Goal: Task Accomplishment & Management: Manage account settings

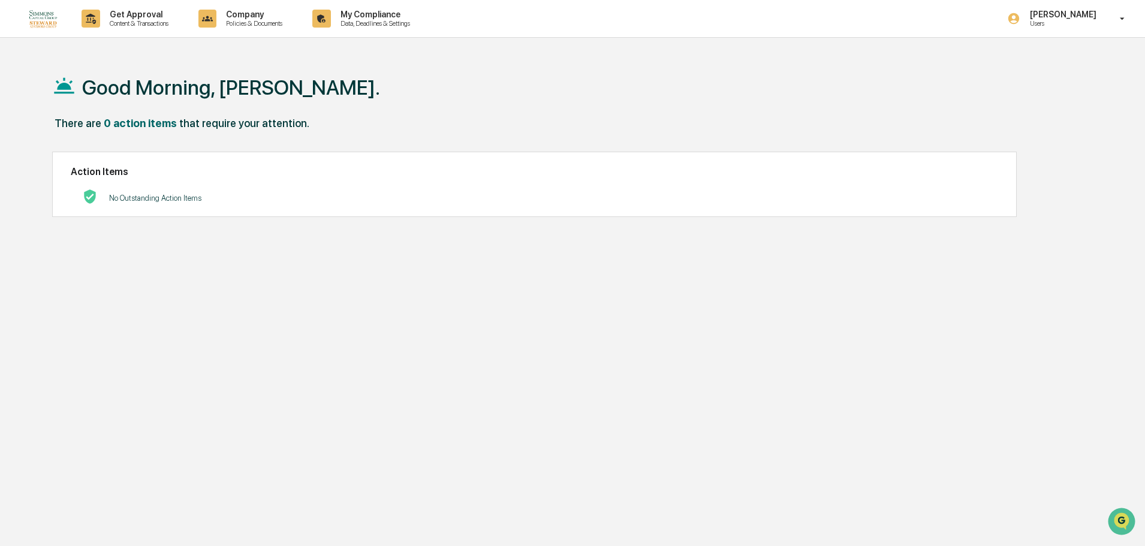
click at [669, 289] on div "Good Morning, [PERSON_NAME]. There are 0 action items that require your attenti…" at bounding box center [567, 330] width 1067 height 546
click at [1069, 18] on p "[PERSON_NAME]" at bounding box center [1062, 15] width 82 height 10
click at [370, 59] on div at bounding box center [575, 273] width 1151 height 546
click at [131, 17] on p "Get Approval" at bounding box center [137, 15] width 74 height 10
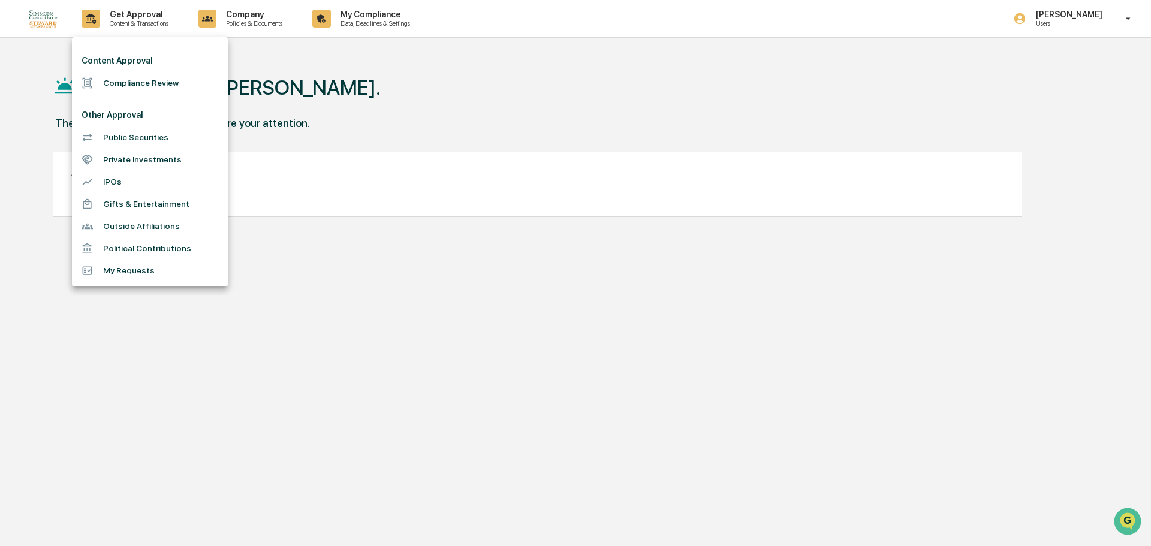
click at [363, 17] on div at bounding box center [575, 273] width 1151 height 546
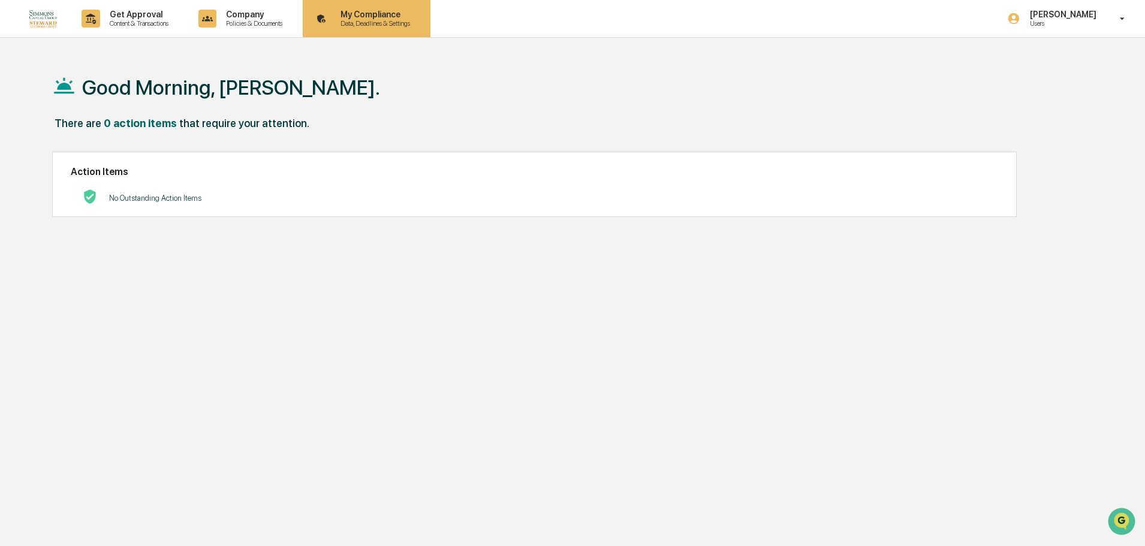
click at [370, 20] on p "Data, Deadlines & Settings" at bounding box center [373, 23] width 85 height 8
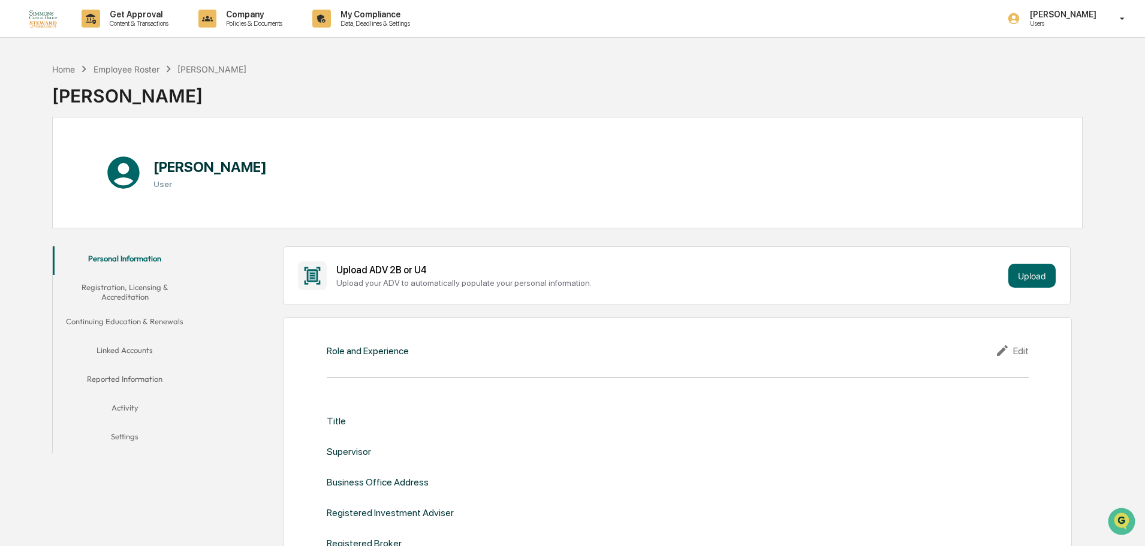
click at [136, 287] on button "Registration, Licensing & Accreditation" at bounding box center [125, 292] width 144 height 34
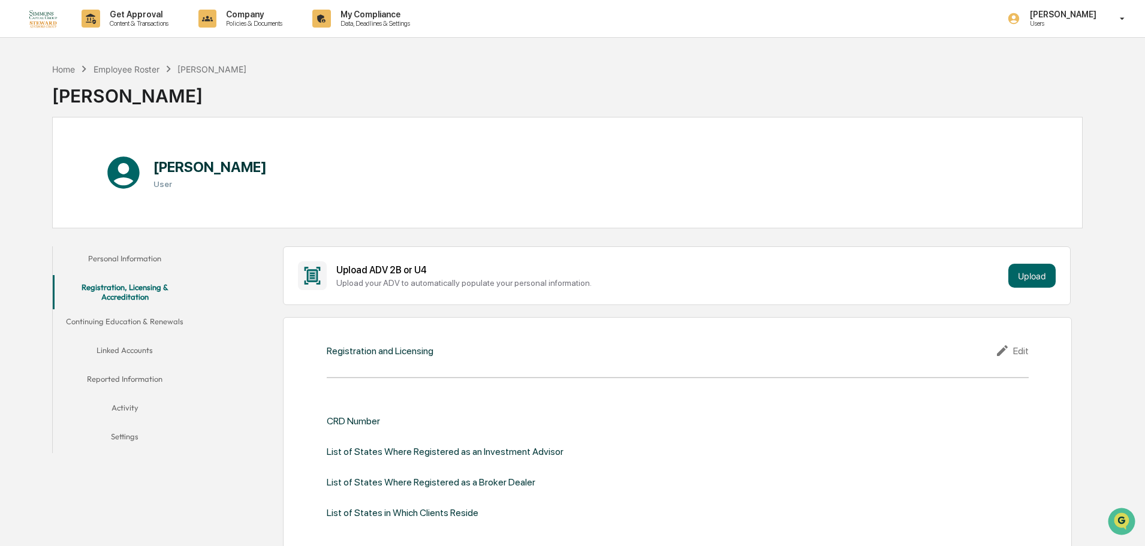
click at [140, 350] on button "Linked Accounts" at bounding box center [125, 352] width 144 height 29
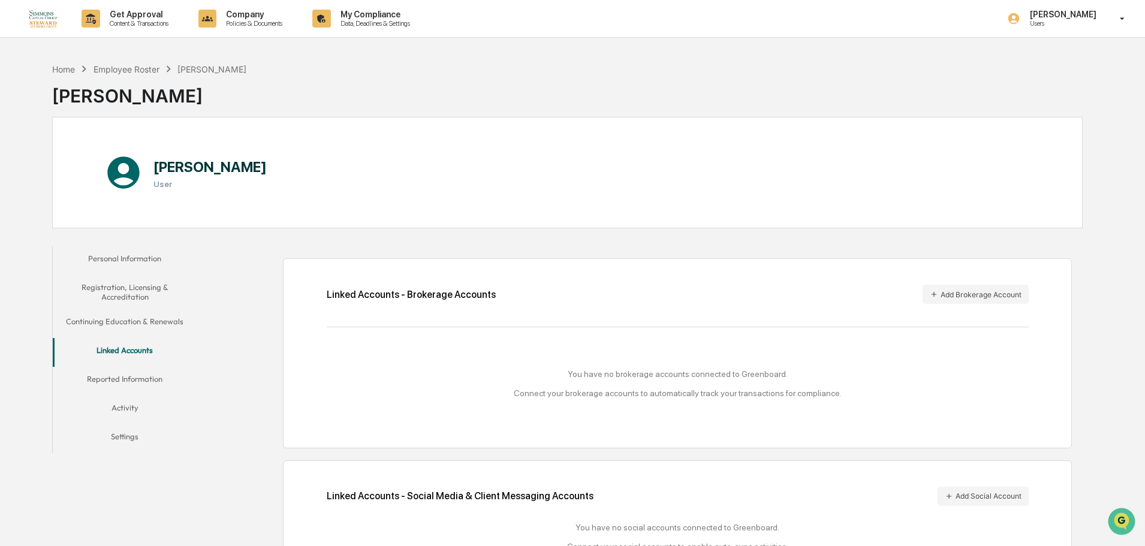
scroll to position [57, 0]
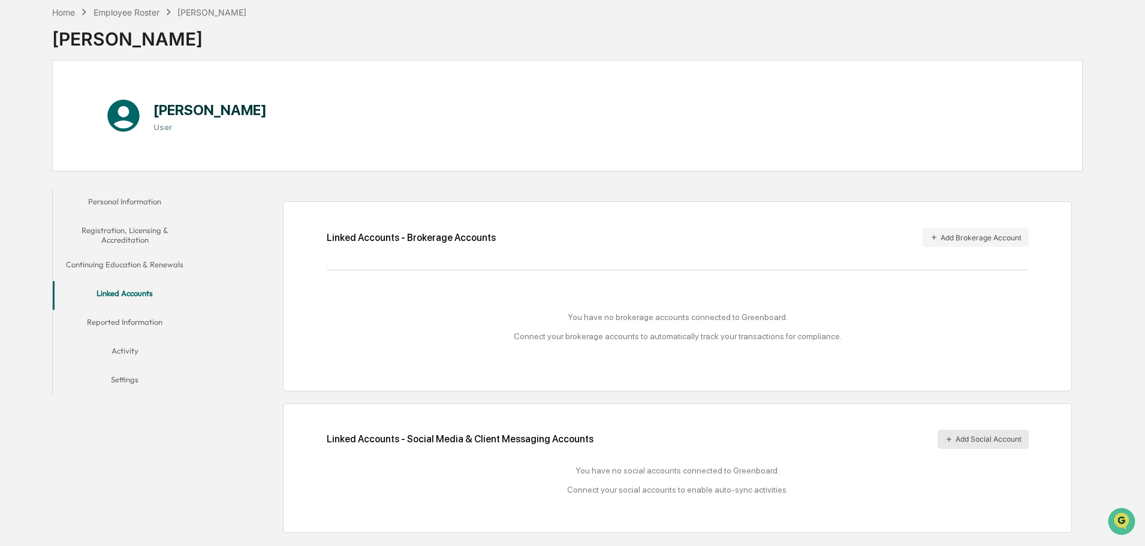
click at [997, 440] on button "Add Social Account" at bounding box center [983, 439] width 91 height 19
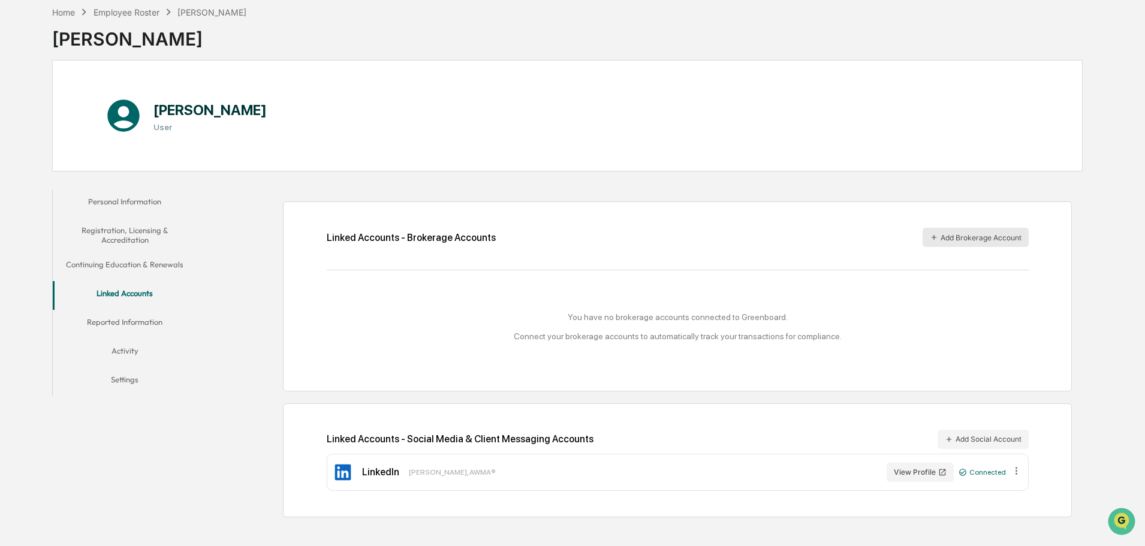
click at [985, 234] on button "Add Brokerage Account" at bounding box center [976, 237] width 106 height 19
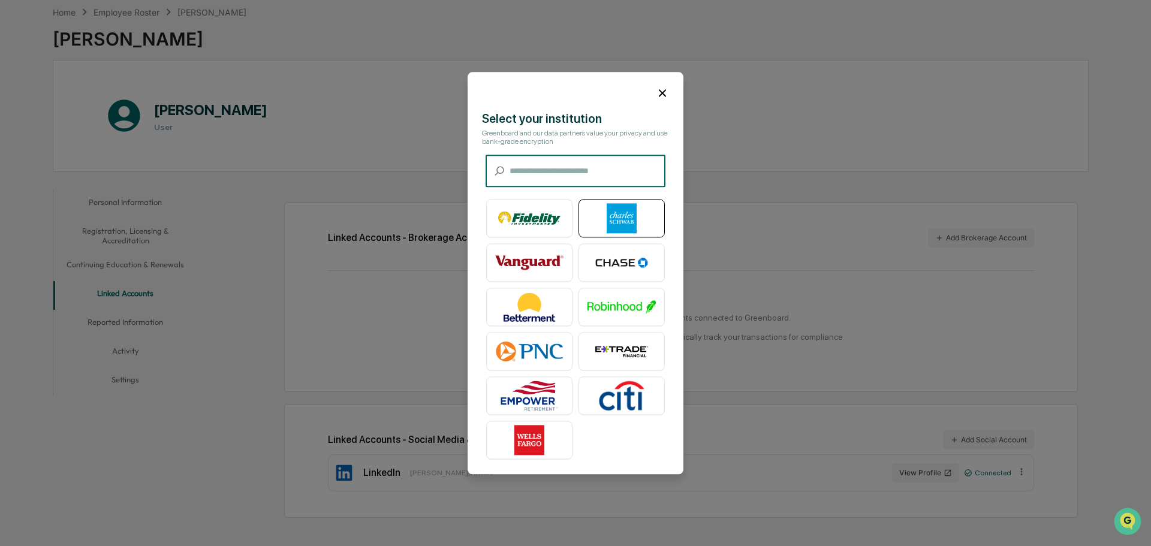
click at [604, 213] on img at bounding box center [622, 218] width 68 height 30
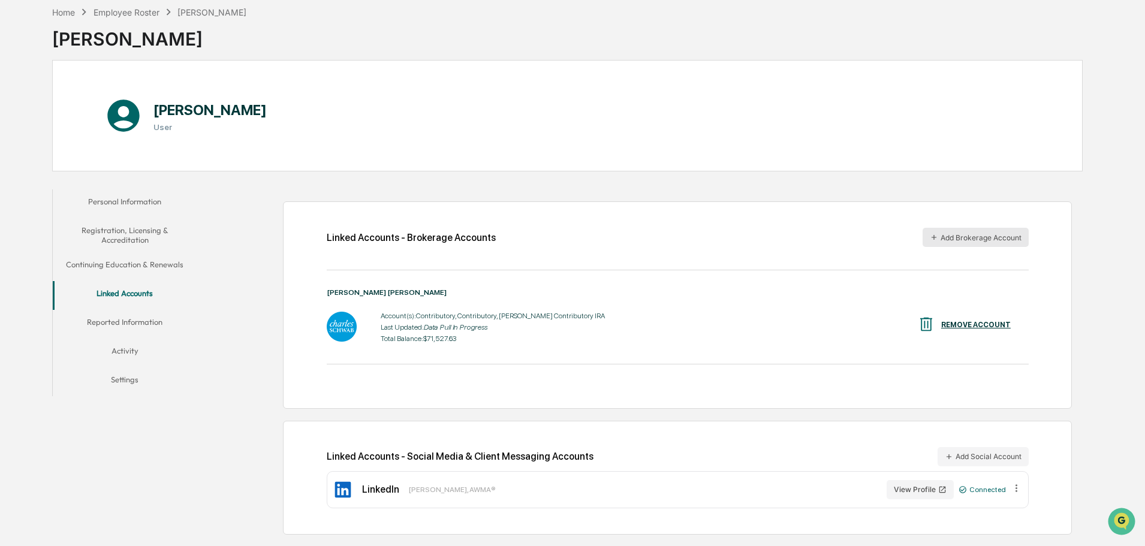
click at [992, 233] on button "Add Brokerage Account" at bounding box center [976, 237] width 106 height 19
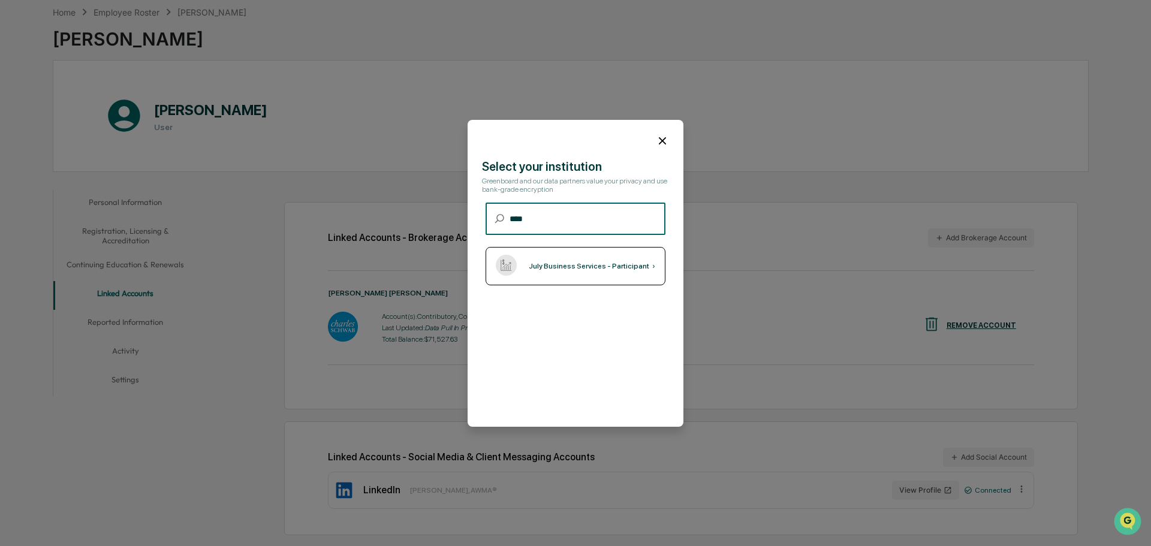
type input "****"
click at [576, 260] on div "July Business Services - Participant ›" at bounding box center [576, 266] width 180 height 38
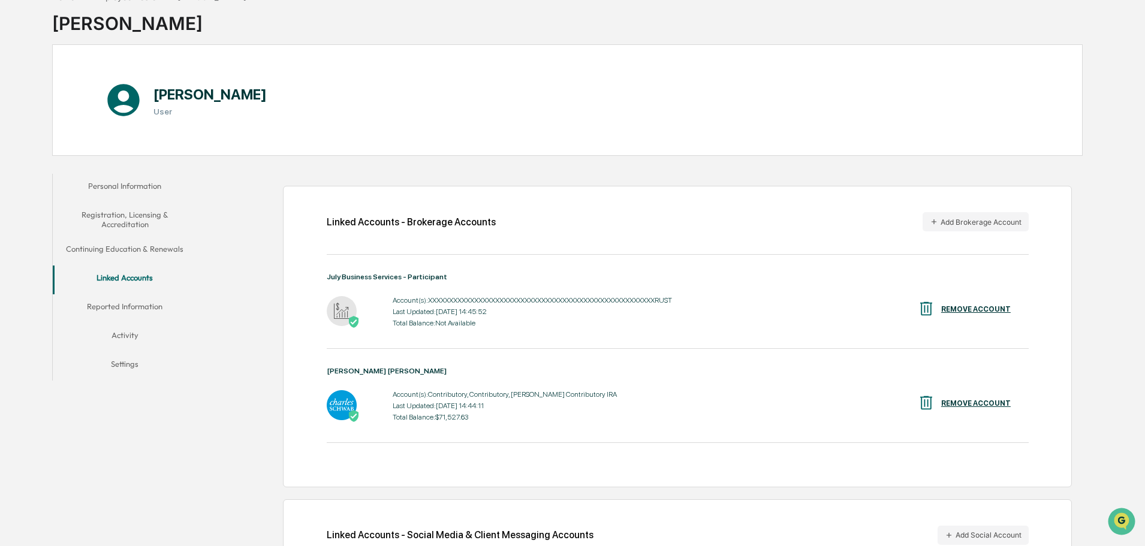
scroll to position [0, 0]
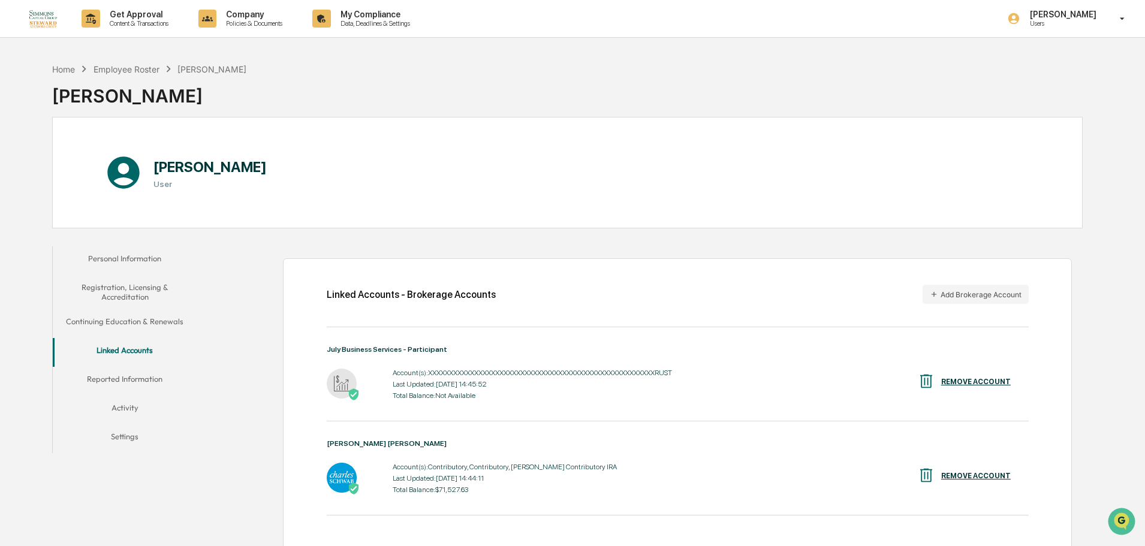
drag, startPoint x: 509, startPoint y: 0, endPoint x: 887, endPoint y: 101, distance: 391.7
click at [887, 101] on div "Home Employee Roster [PERSON_NAME] [PERSON_NAME]" at bounding box center [567, 87] width 1031 height 60
